Goal: Transaction & Acquisition: Book appointment/travel/reservation

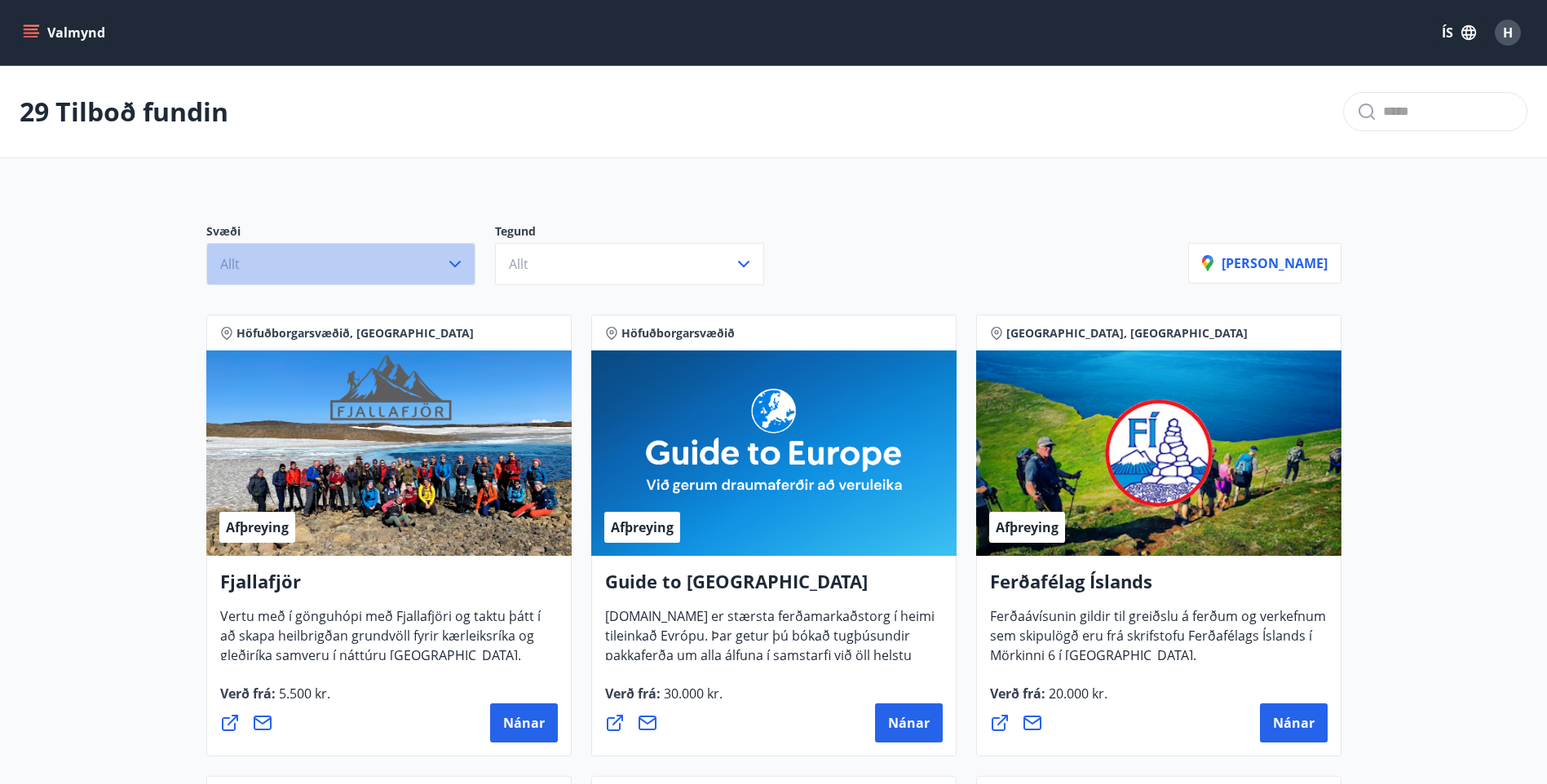
click at [432, 263] on button "Allt" at bounding box center [341, 264] width 269 height 42
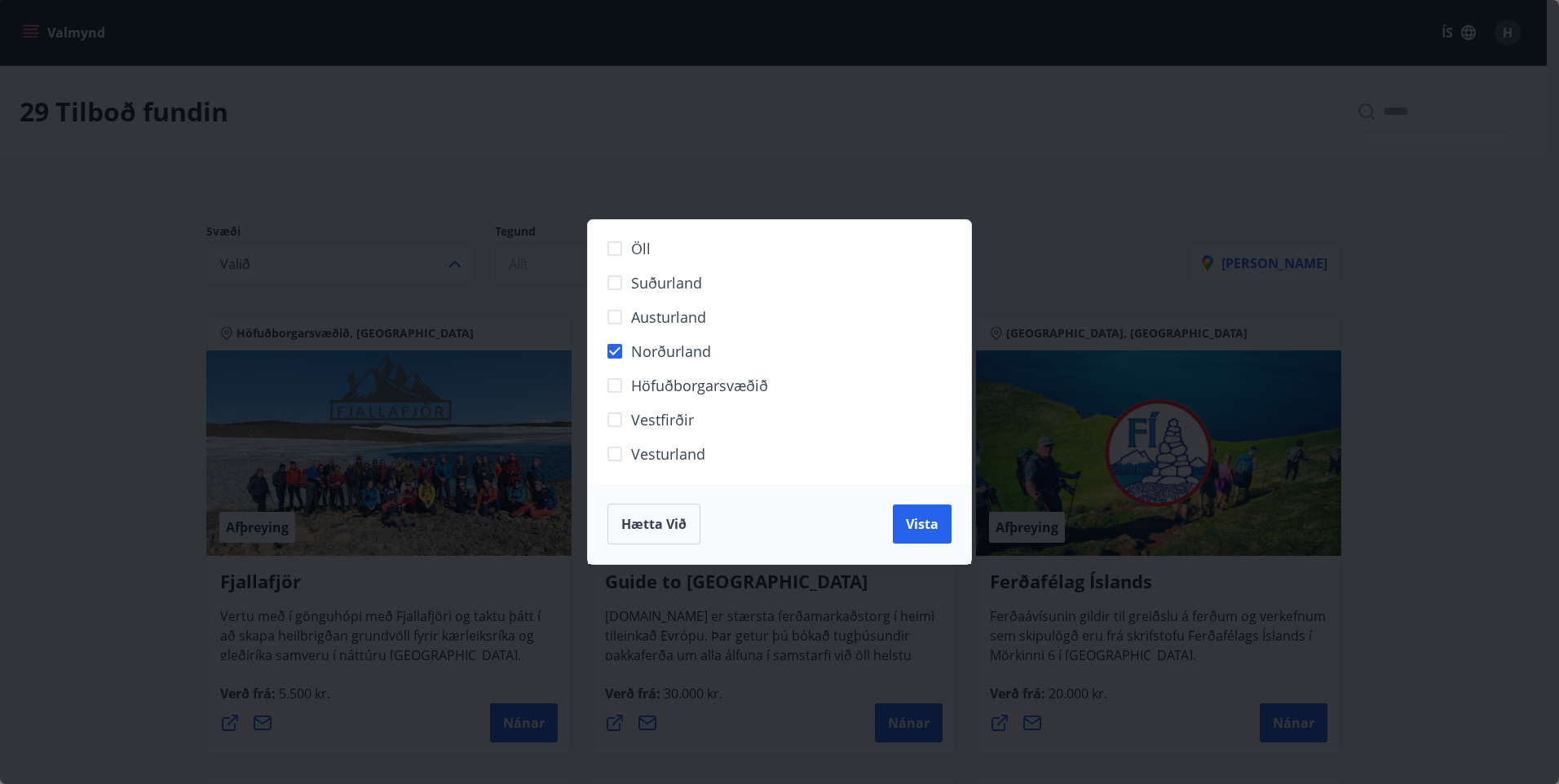
click at [952, 525] on div "Hætta við Vista" at bounding box center [780, 524] width 384 height 80
click at [930, 525] on span "Vista" at bounding box center [922, 524] width 33 height 18
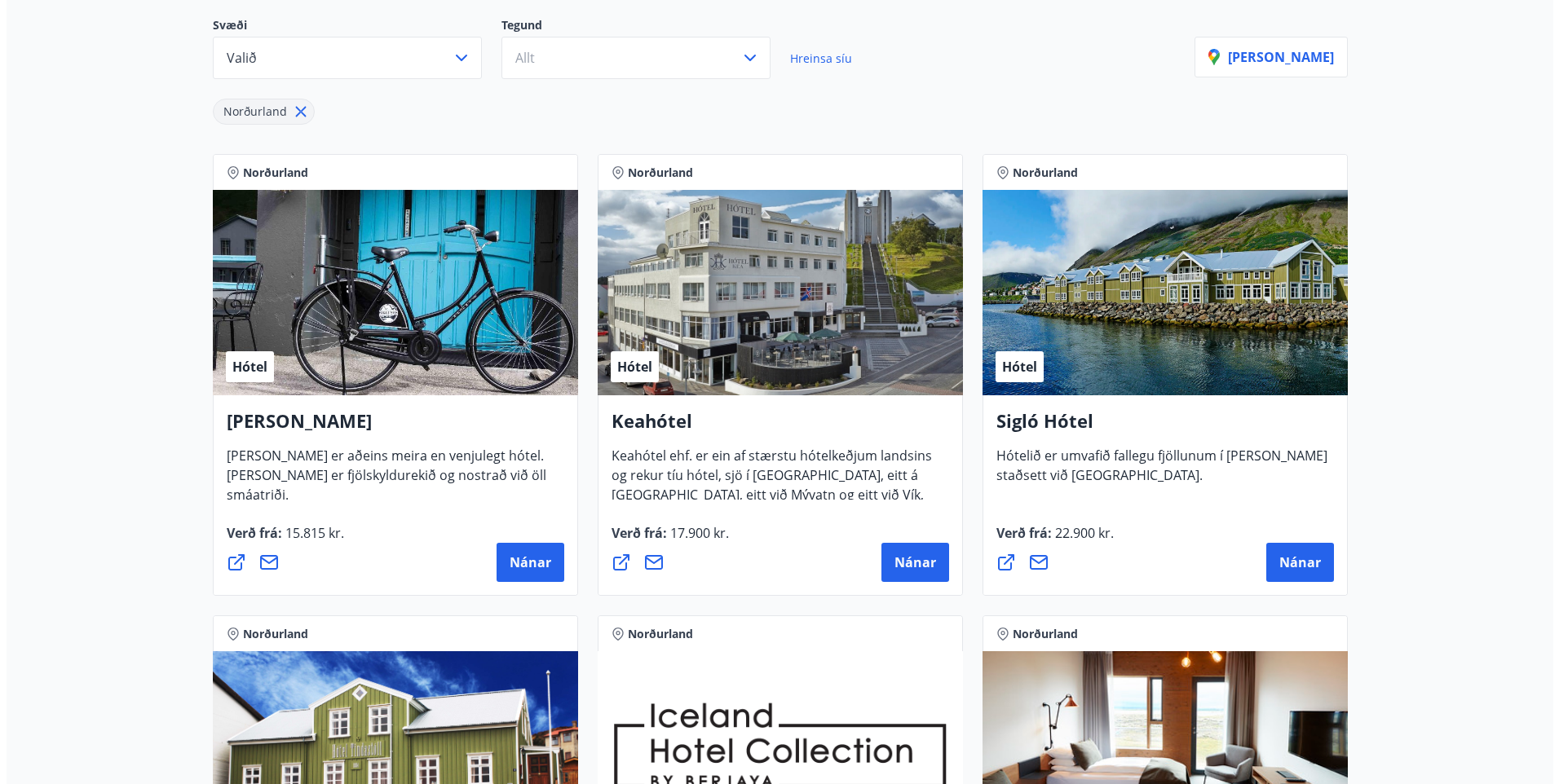
scroll to position [326, 0]
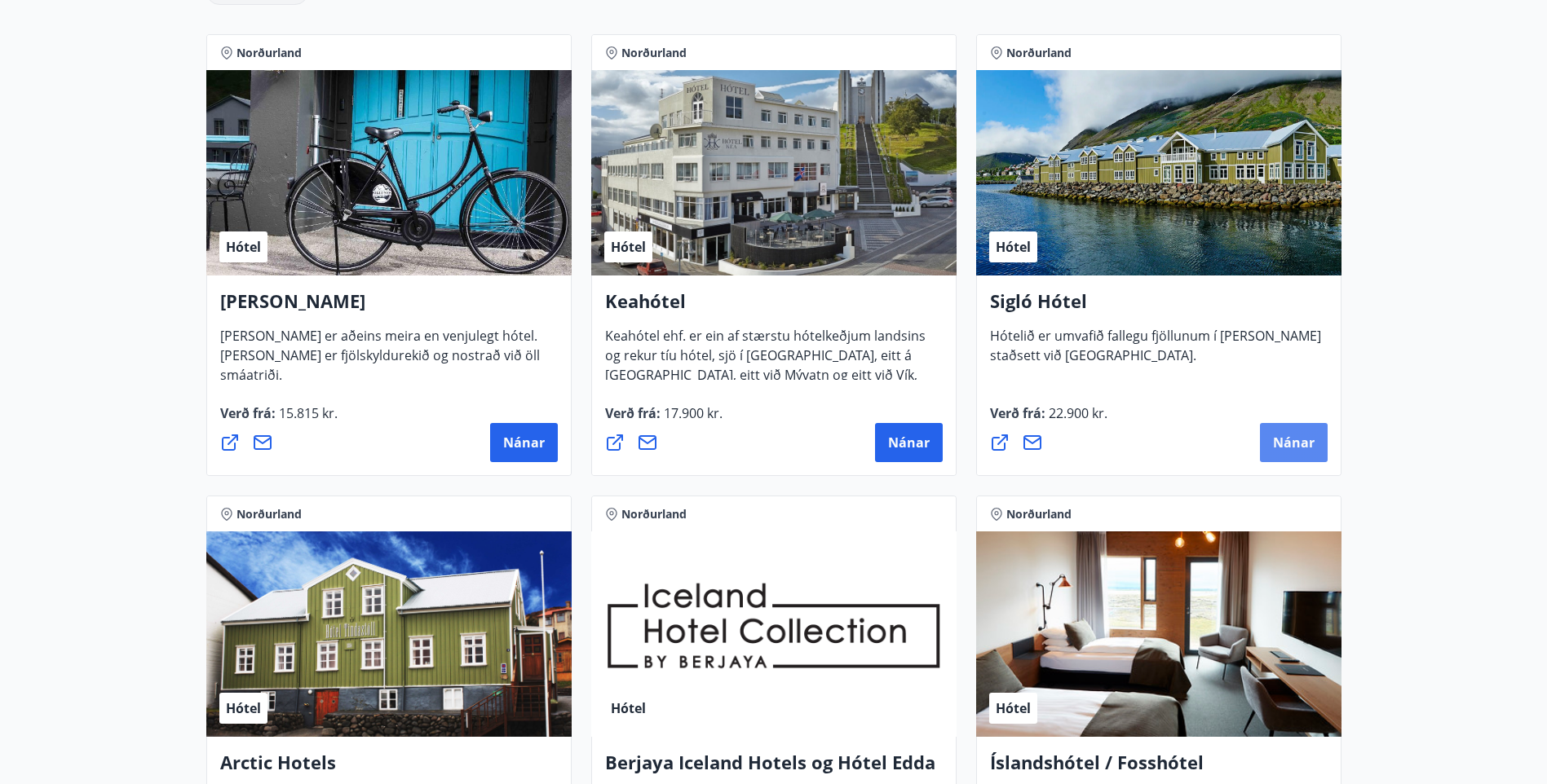
click at [1281, 436] on span "Nánar" at bounding box center [1293, 442] width 41 height 18
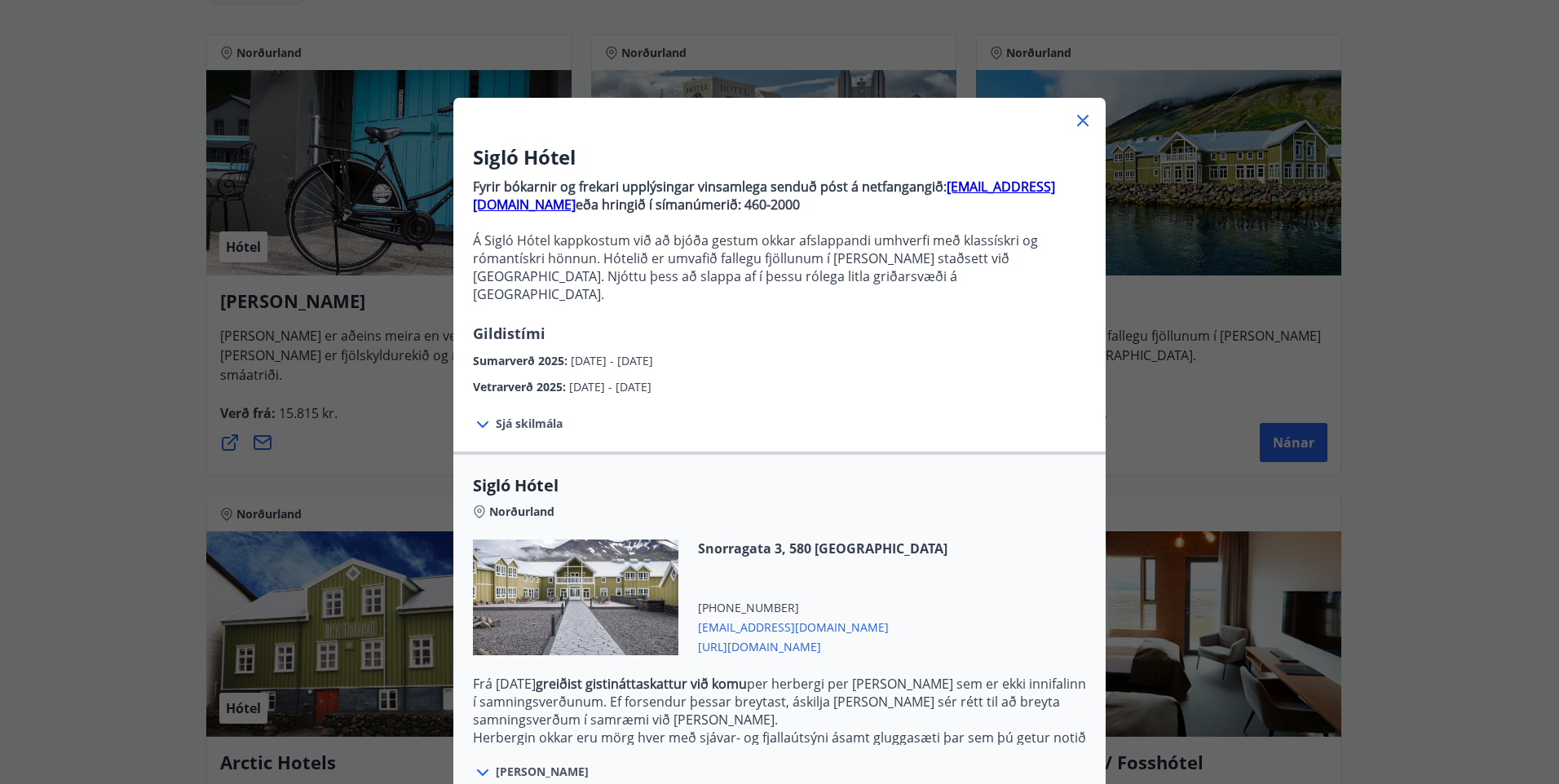
scroll to position [146, 0]
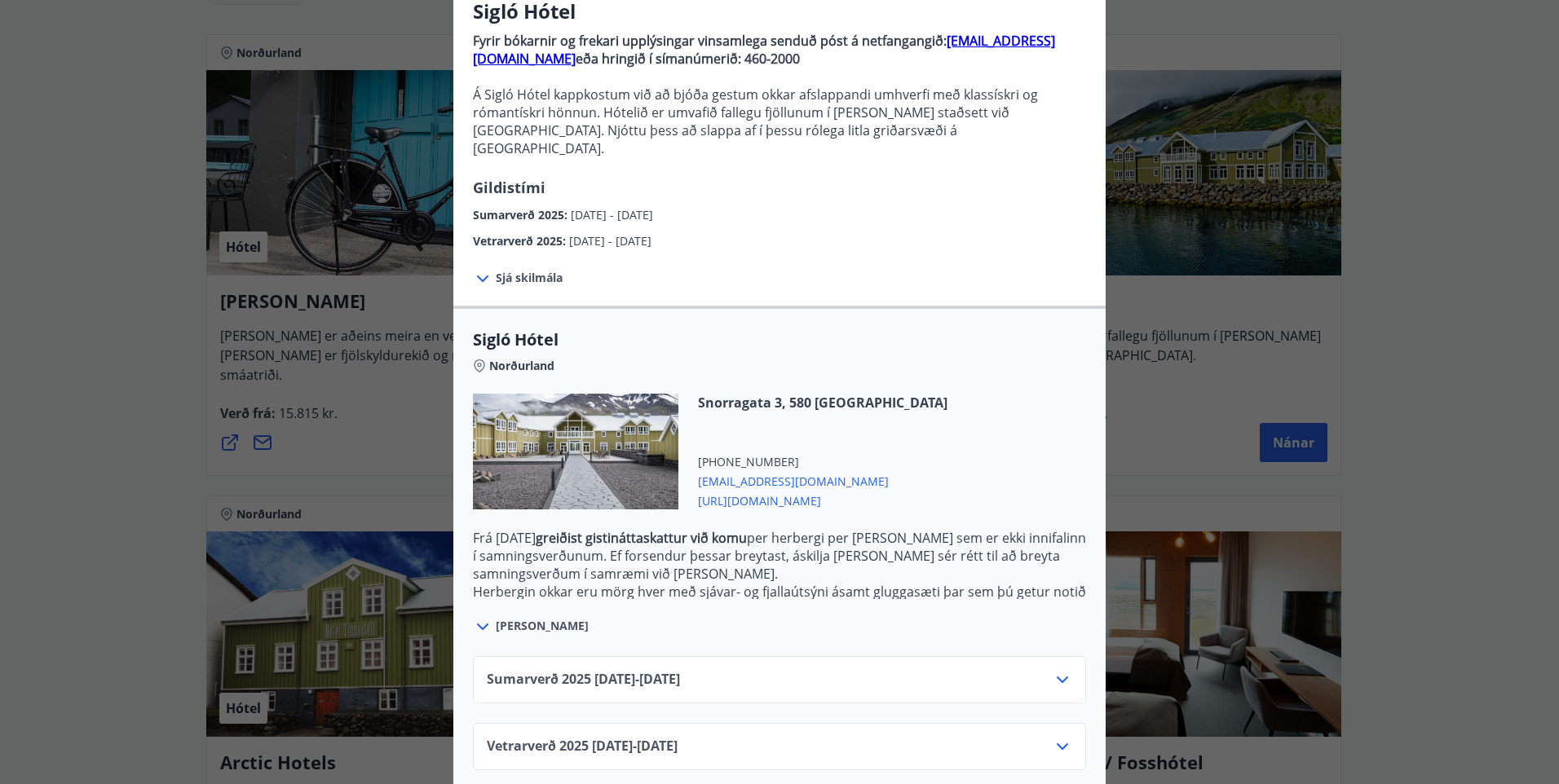
click at [944, 670] on div "Sumarverð [PHONE_NUMBER][DATE] - [DATE]" at bounding box center [779, 686] width 586 height 33
click at [1053, 670] on icon at bounding box center [1062, 679] width 20 height 20
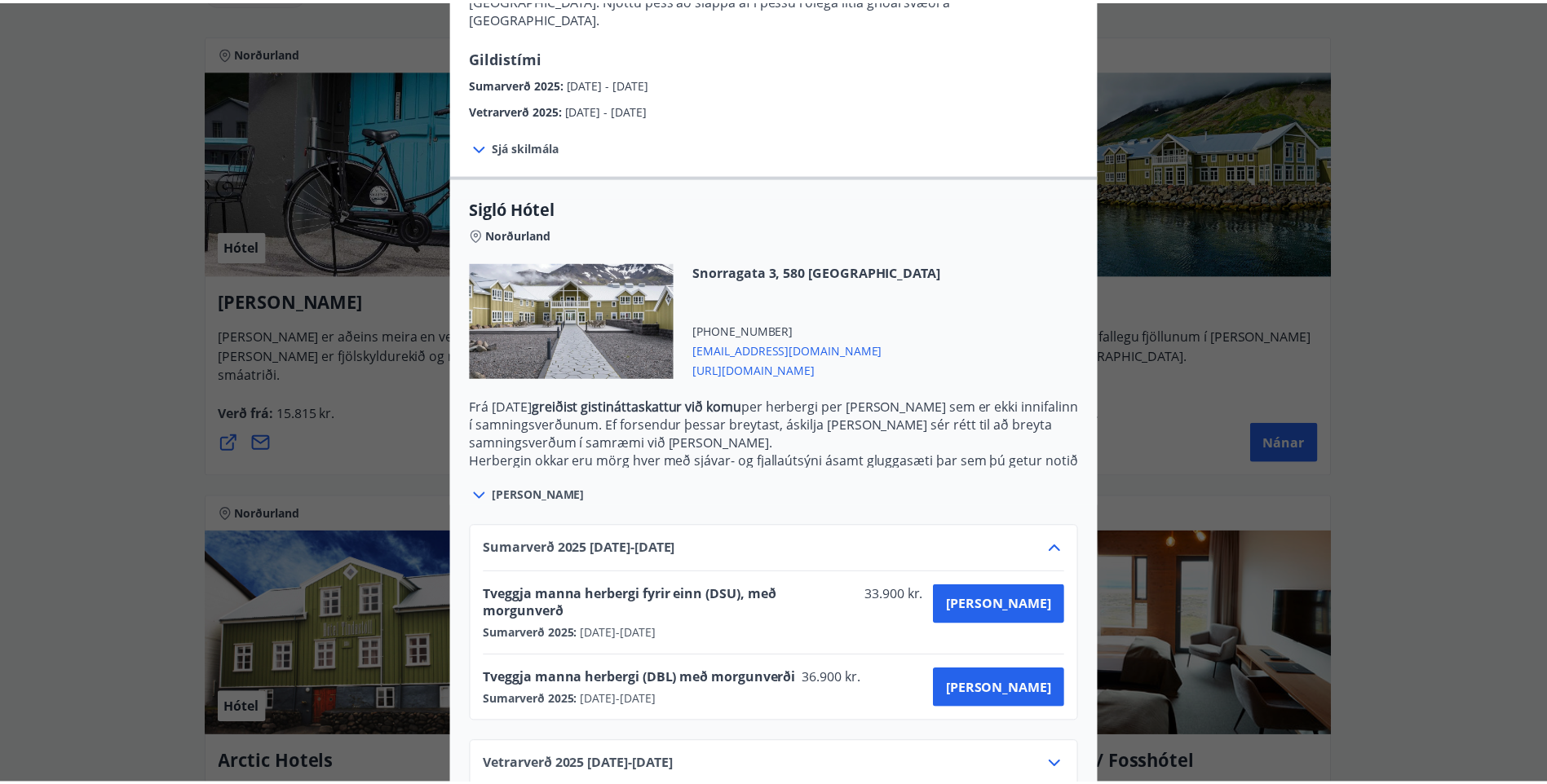
scroll to position [278, 0]
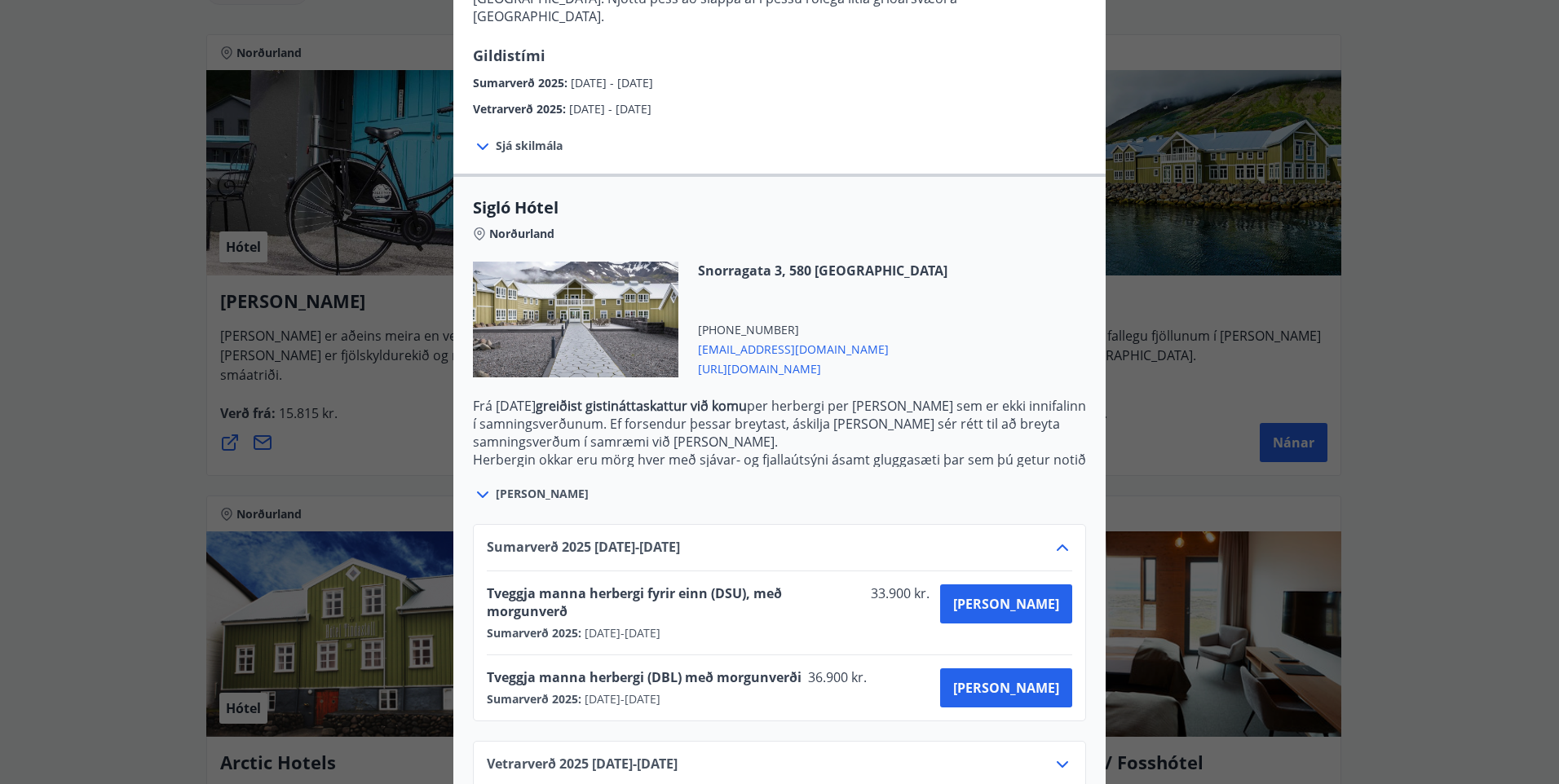
click at [1316, 329] on div "Sigló Hótel Fyrir bókarnir og frekari upplýsingar vinsamlega senduð póst á netf…" at bounding box center [779, 114] width 1559 height 784
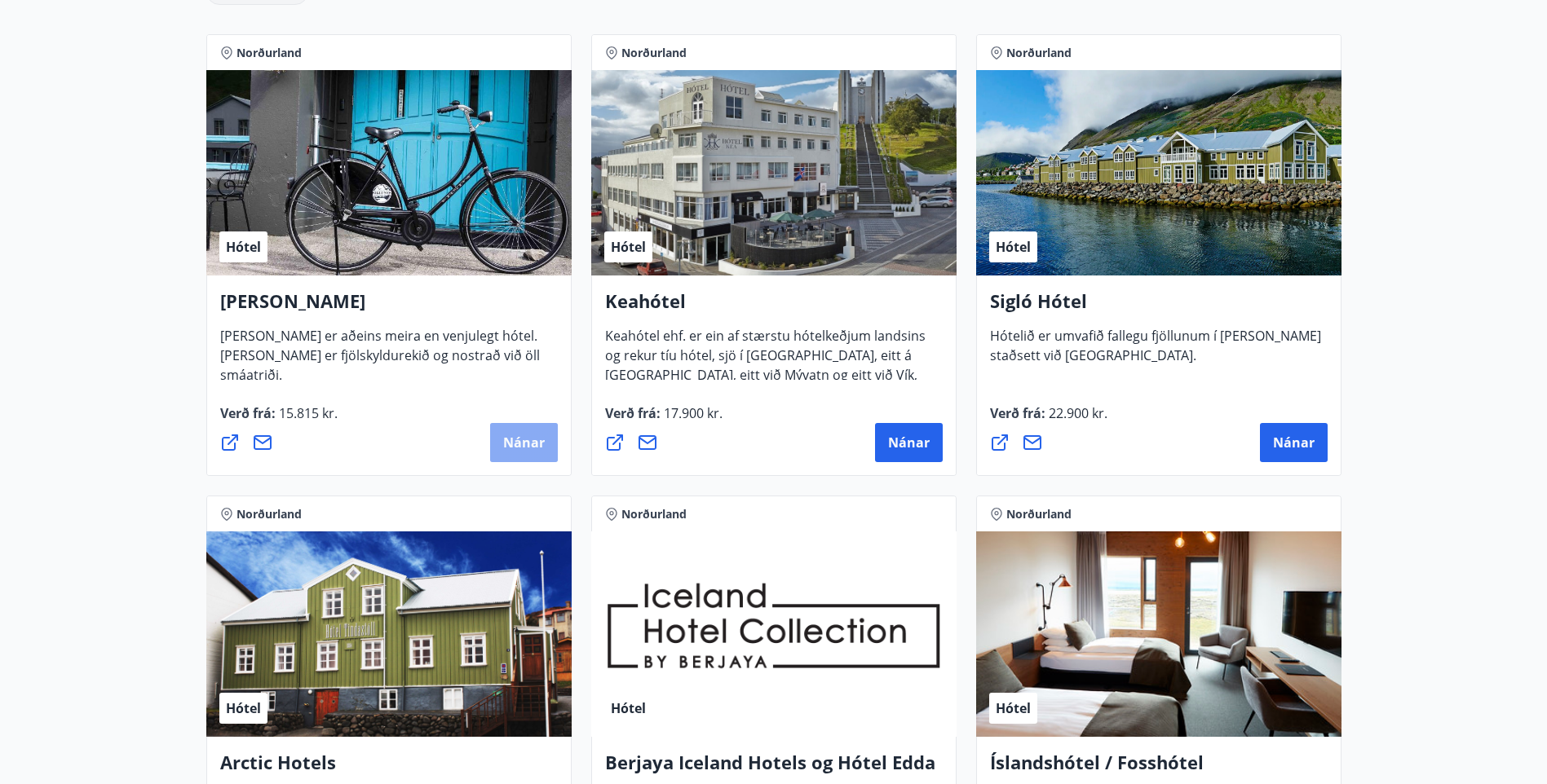
click at [536, 438] on span "Nánar" at bounding box center [524, 442] width 41 height 18
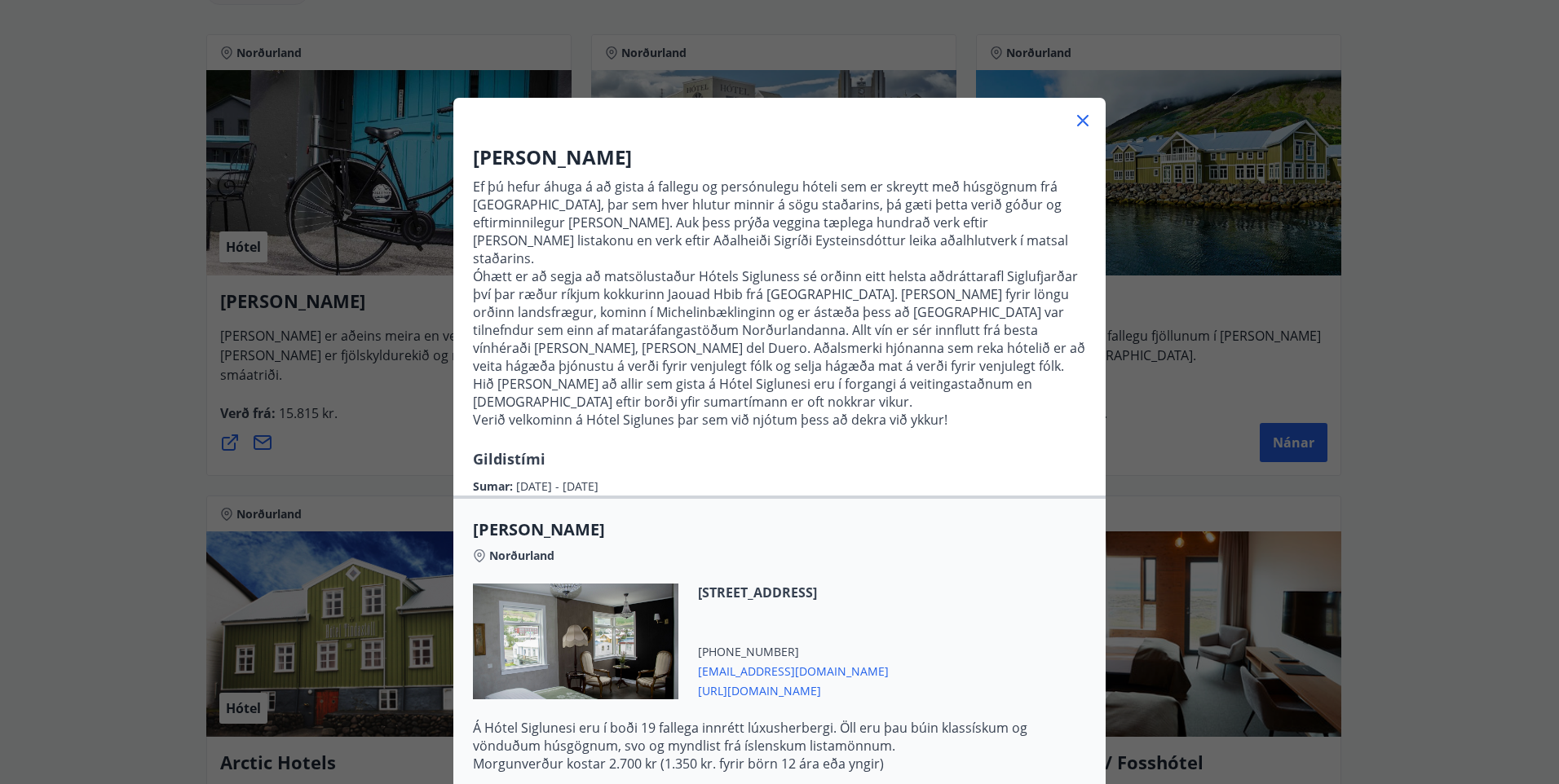
click at [1074, 116] on icon at bounding box center [1083, 120] width 20 height 20
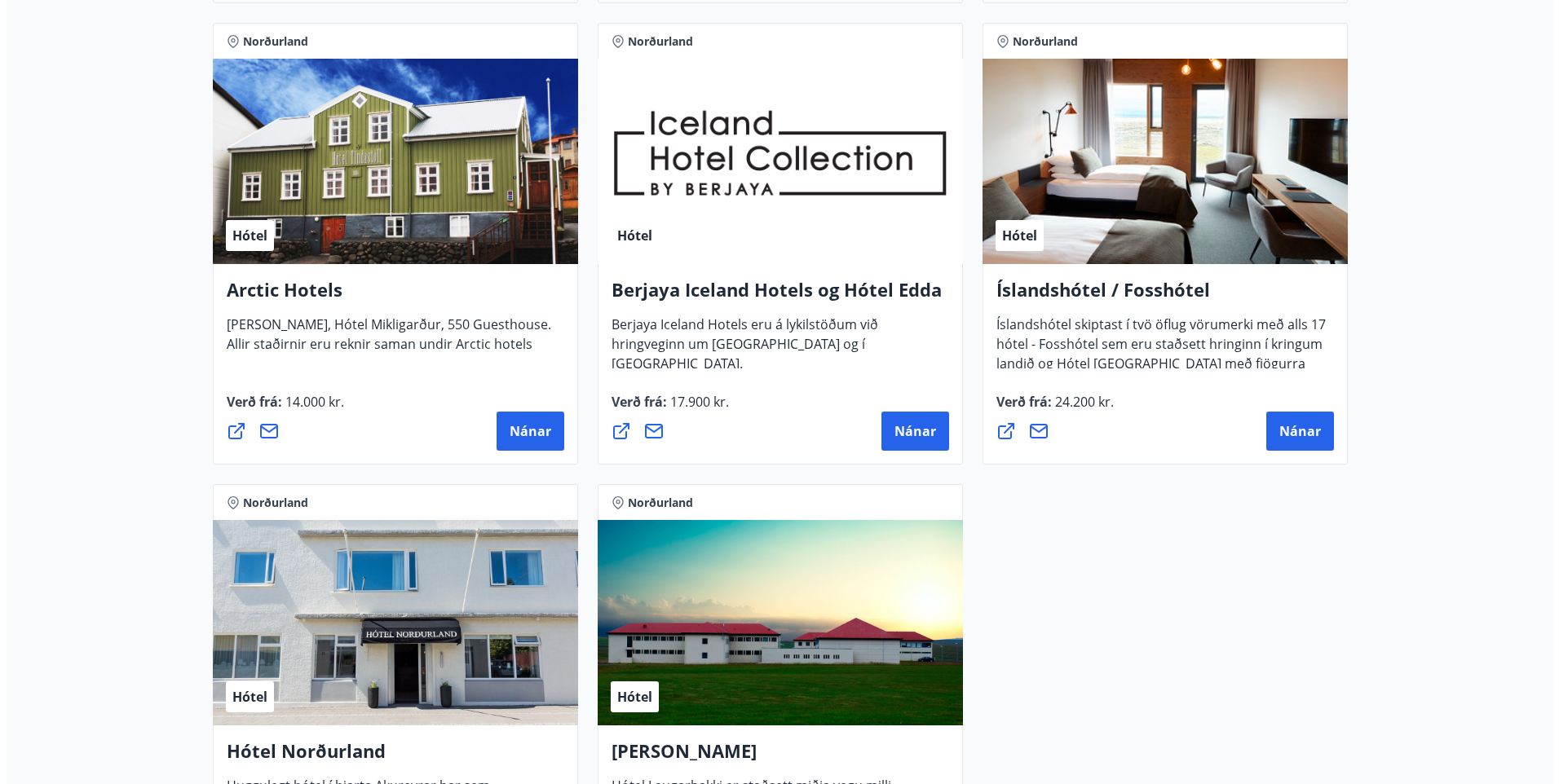
scroll to position [815, 0]
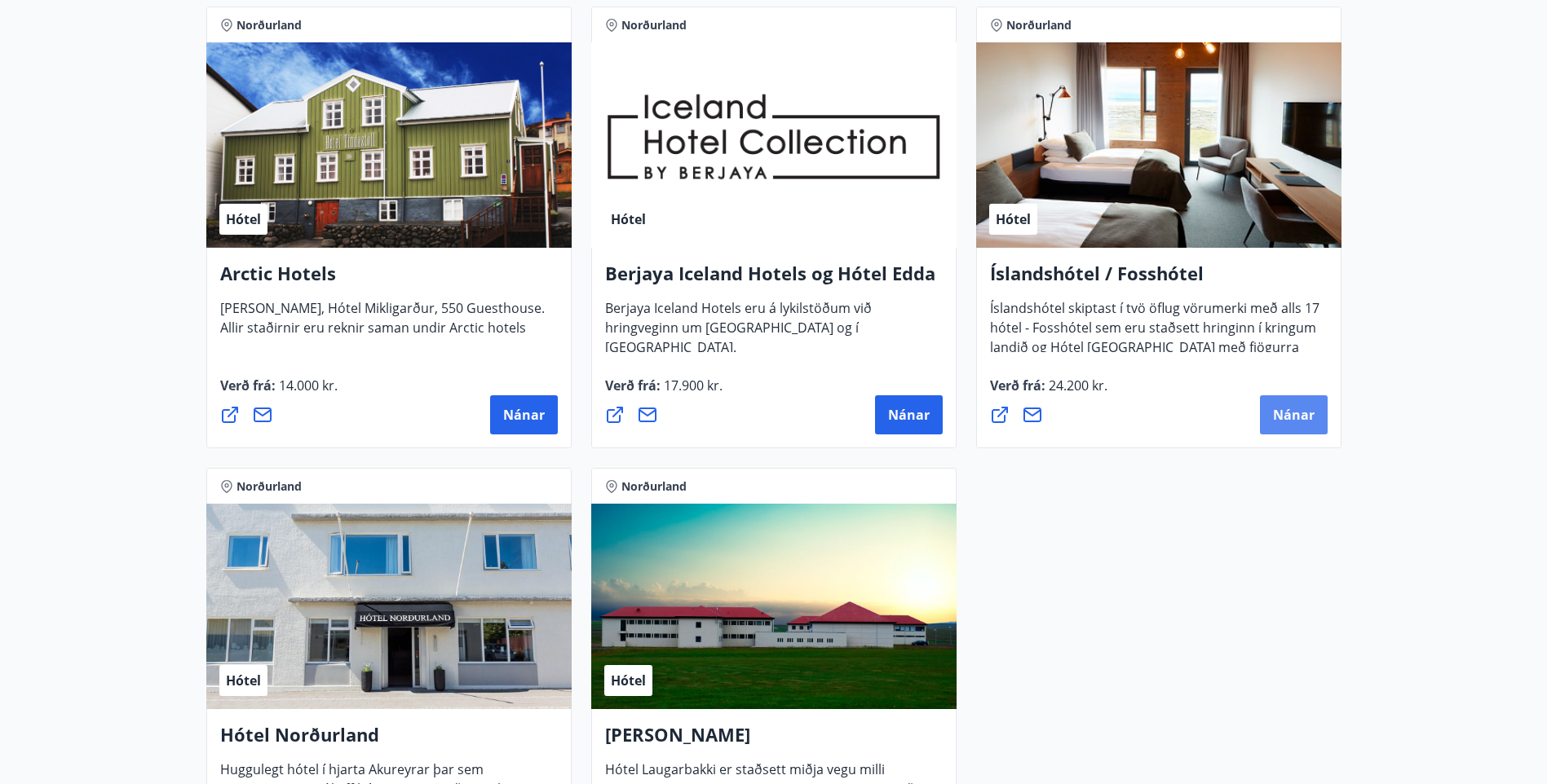
click at [1295, 421] on span "Nánar" at bounding box center [1293, 414] width 41 height 18
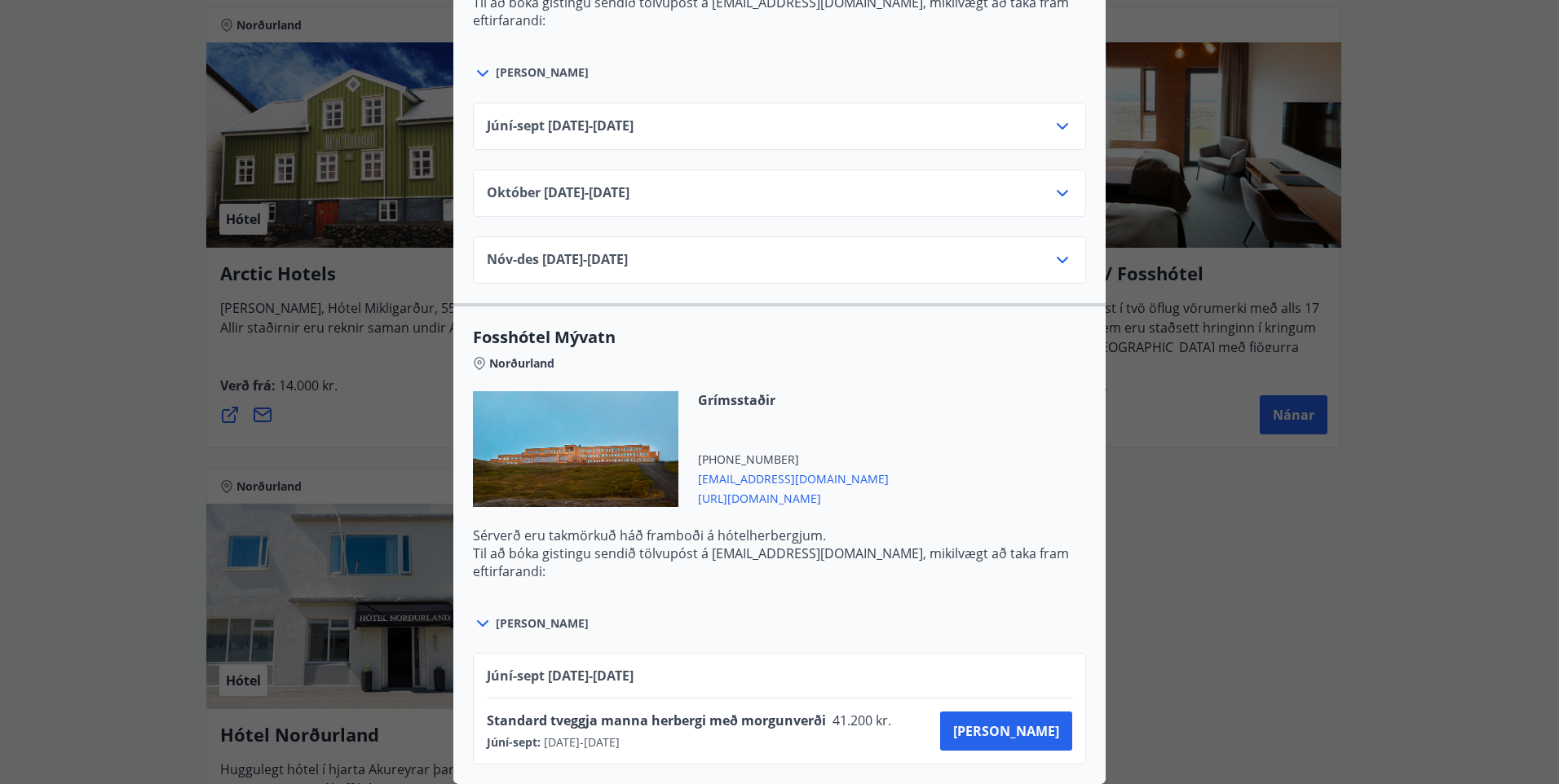
scroll to position [836, 0]
click at [1482, 383] on div "Íslandshótel / Fosshótel Ekki er hægt að nýta Ferðaávísun fyrir bókanir sem eru…" at bounding box center [779, 392] width 1559 height 784
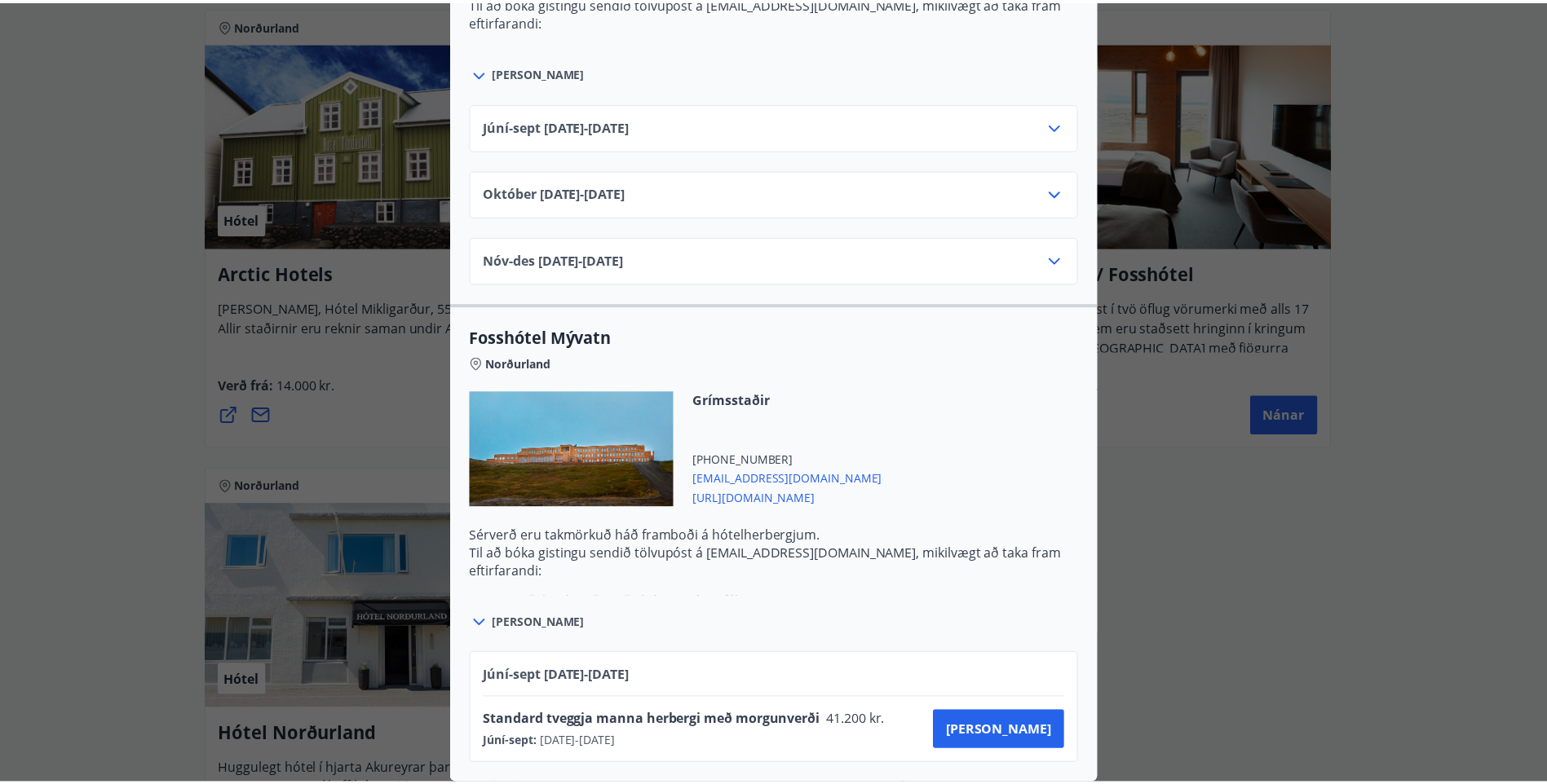
scroll to position [0, 0]
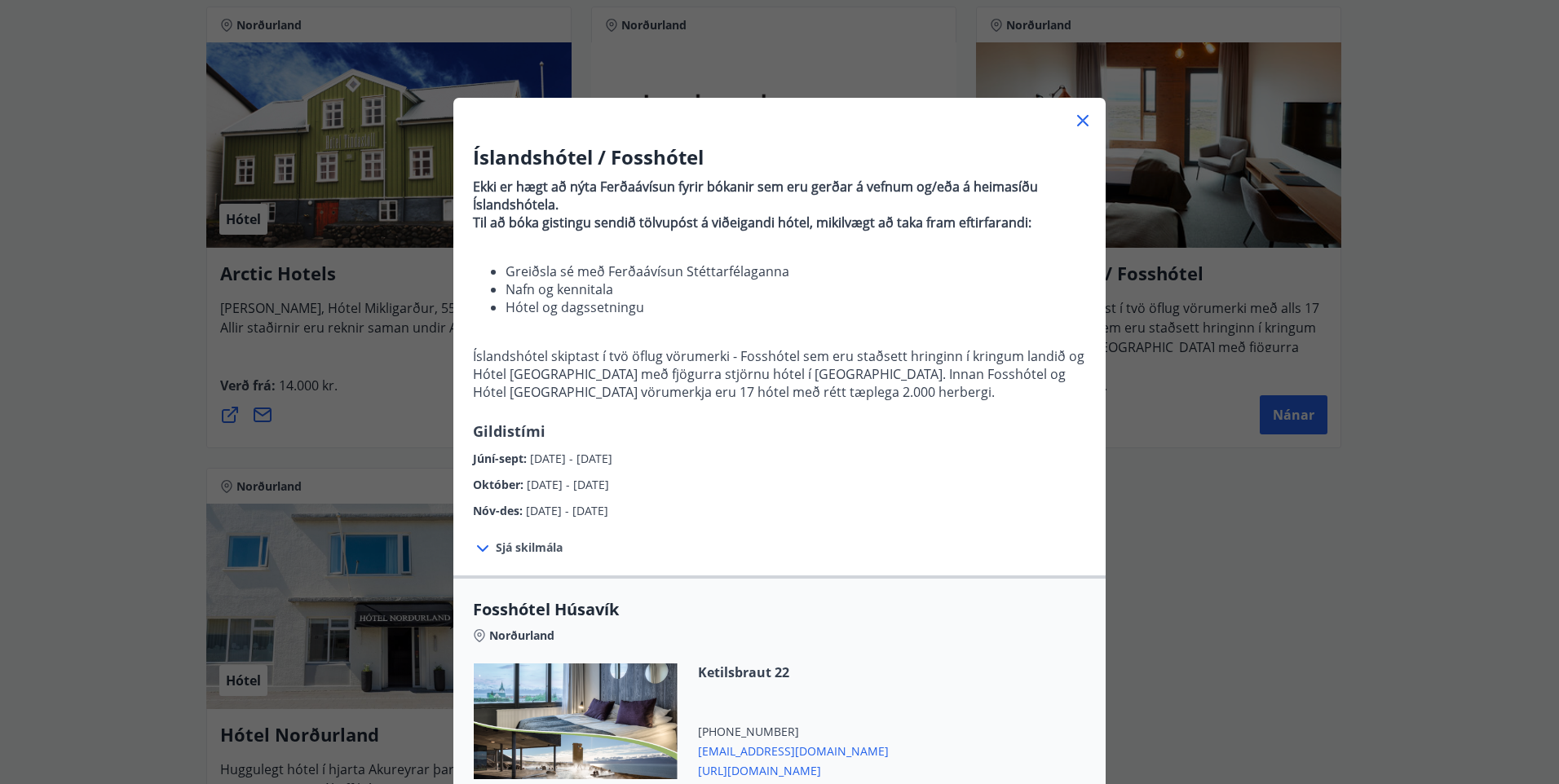
click at [1073, 119] on icon at bounding box center [1083, 120] width 20 height 20
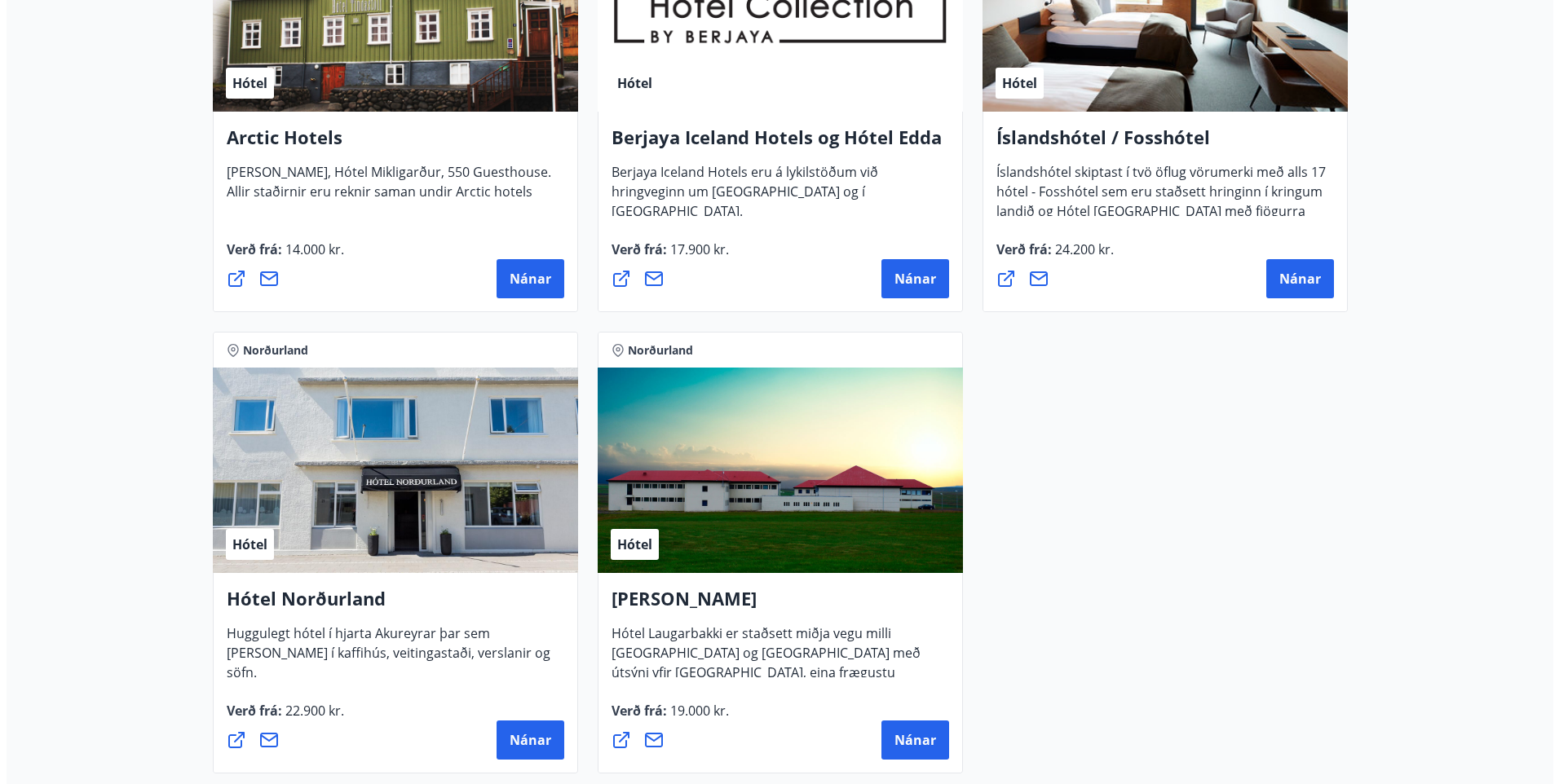
scroll to position [1060, 0]
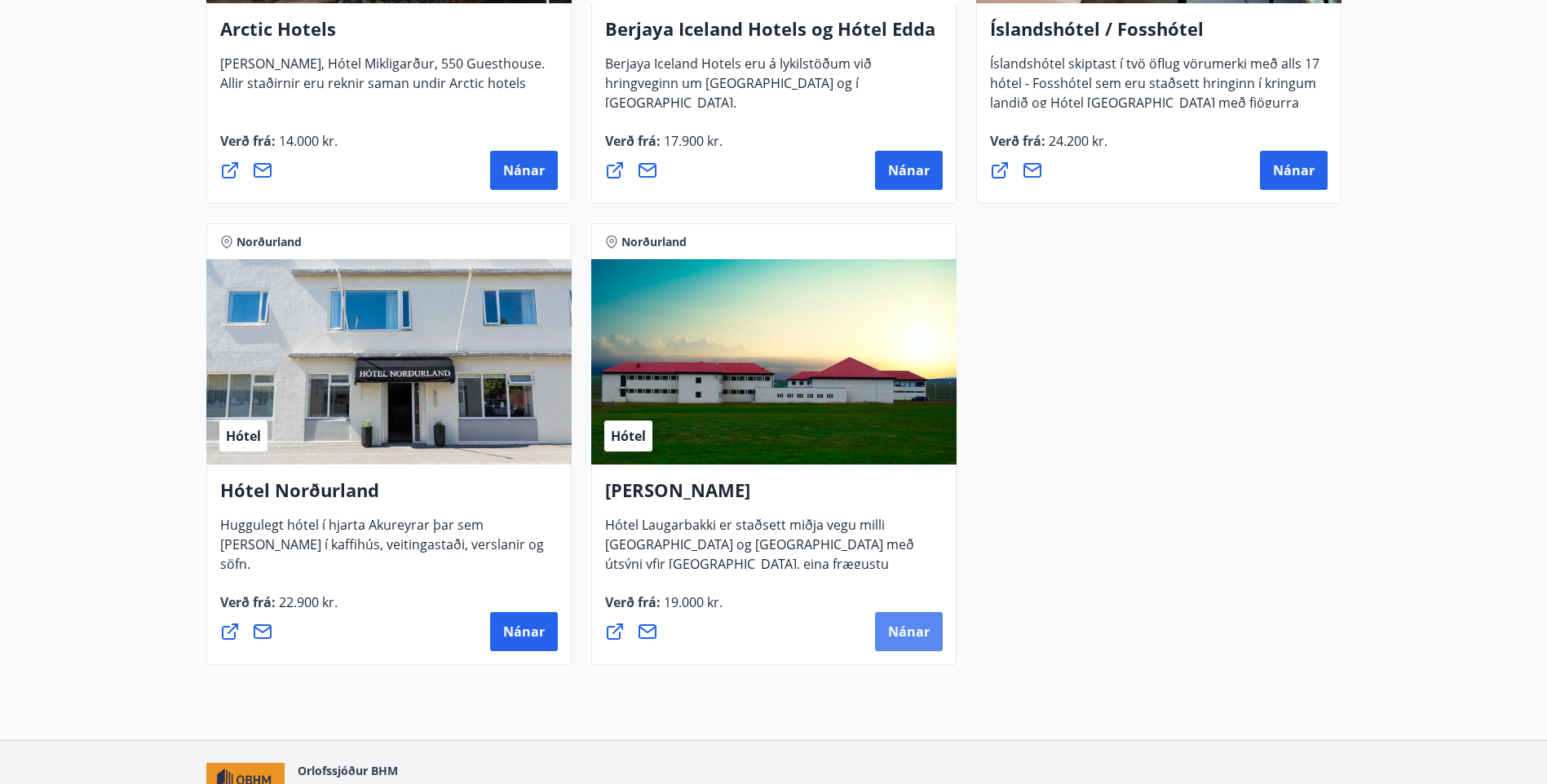
click at [905, 627] on span "Nánar" at bounding box center [909, 631] width 41 height 18
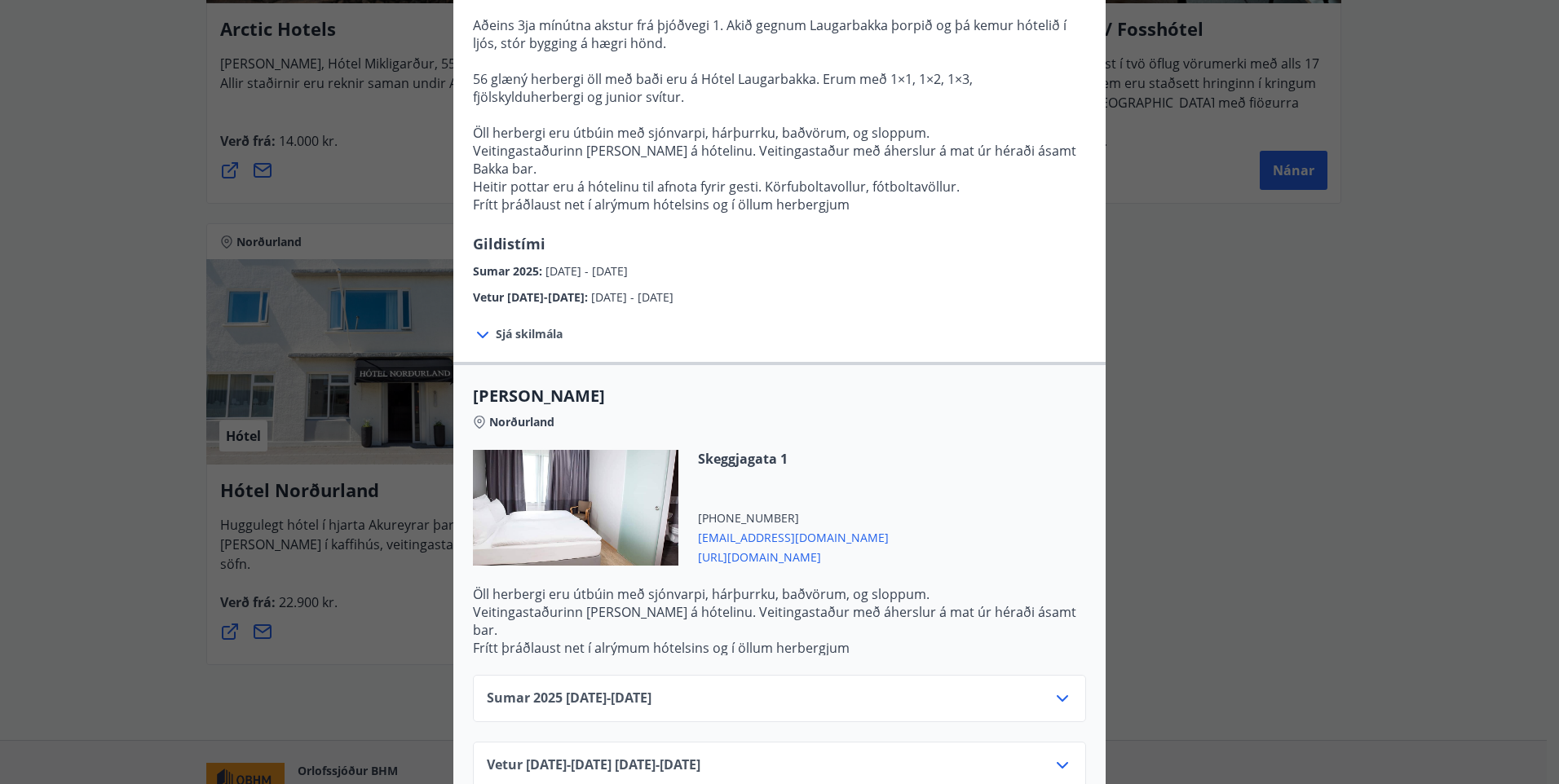
scroll to position [199, 0]
